Goal: Navigation & Orientation: Find specific page/section

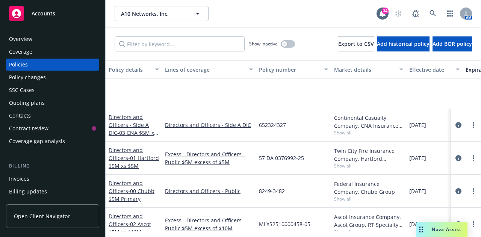
scroll to position [69, 0]
